Goal: Check status: Check status

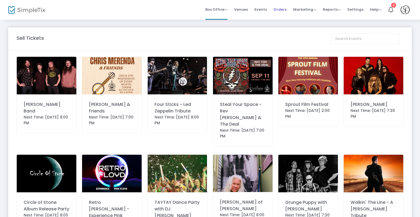
click at [283, 9] on span "Orders" at bounding box center [279, 9] width 13 height 14
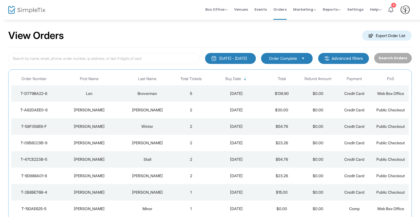
scroll to position [4, 0]
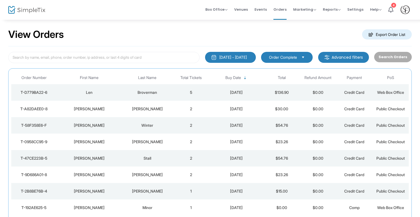
click at [240, 57] on div "[DATE] - [DATE]" at bounding box center [232, 57] width 27 height 5
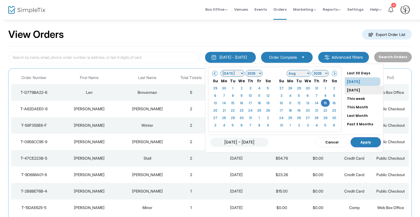
click at [345, 89] on li "Yesterday" at bounding box center [364, 90] width 38 height 9
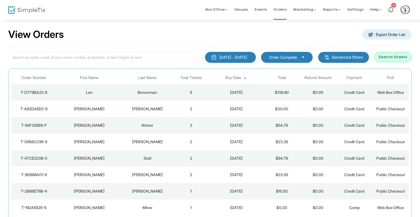
click at [342, 57] on m-button "Advanced filters" at bounding box center [343, 57] width 51 height 11
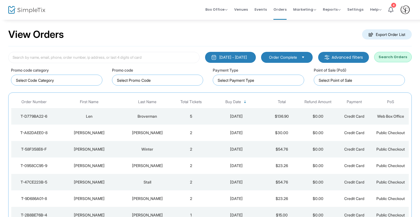
click at [342, 57] on m-button "Advanced filters" at bounding box center [343, 57] width 51 height 11
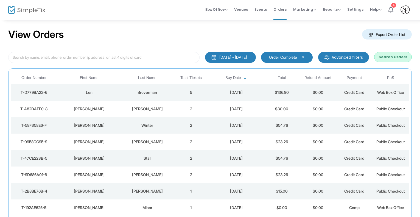
click at [393, 53] on button "Search Orders" at bounding box center [393, 57] width 38 height 10
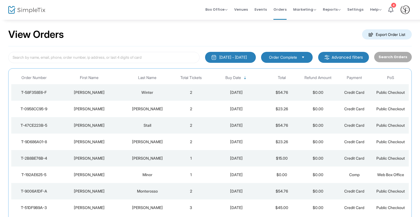
click at [110, 159] on div "Christina" at bounding box center [89, 158] width 63 height 5
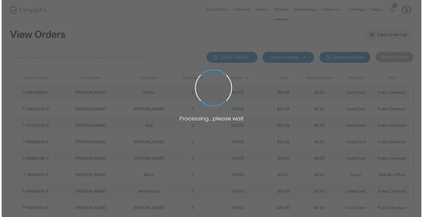
scroll to position [0, 0]
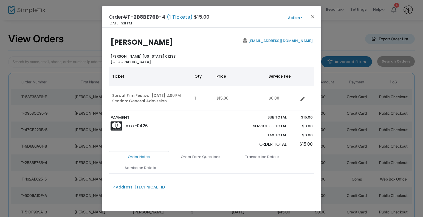
click at [314, 16] on button "Close" at bounding box center [312, 16] width 7 height 7
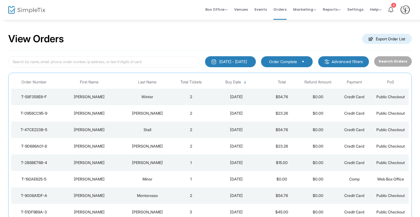
click at [305, 61] on span "Select" at bounding box center [303, 61] width 9 height 9
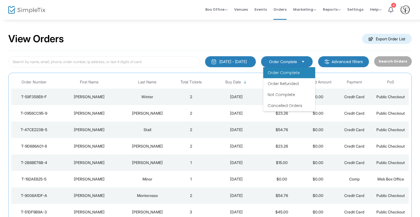
click at [305, 61] on span "Select" at bounding box center [303, 61] width 9 height 9
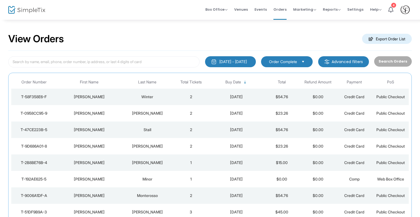
click at [343, 61] on m-button "Advanced filters" at bounding box center [343, 61] width 51 height 11
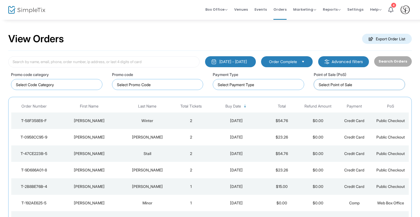
click at [341, 88] on kendo-taglist at bounding box center [359, 84] width 91 height 10
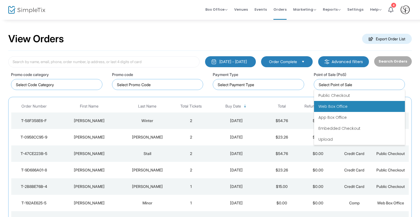
click at [339, 105] on span "Web Box Office" at bounding box center [332, 106] width 29 height 5
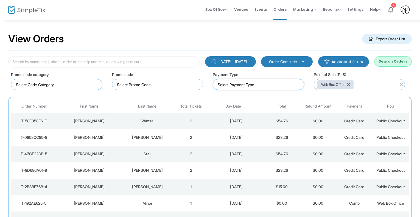
click at [259, 85] on input at bounding box center [260, 85] width 84 height 6
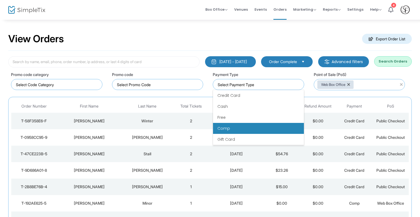
click at [238, 128] on li "Comp" at bounding box center [258, 128] width 91 height 11
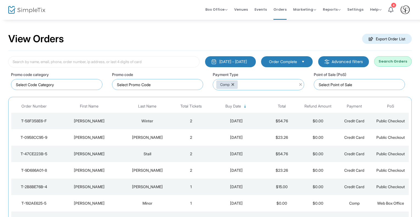
click at [395, 62] on button "Search Orders" at bounding box center [393, 61] width 38 height 10
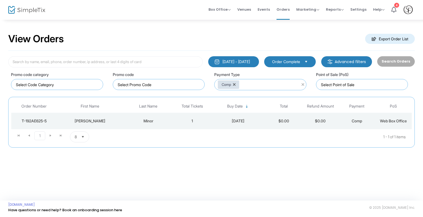
click at [178, 119] on td "1" at bounding box center [192, 121] width 37 height 16
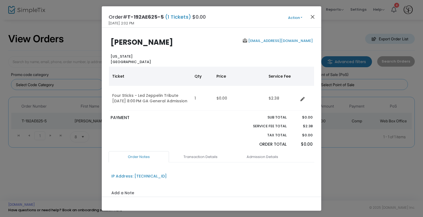
click at [312, 17] on button "Close" at bounding box center [312, 16] width 7 height 7
